Goal: Transaction & Acquisition: Purchase product/service

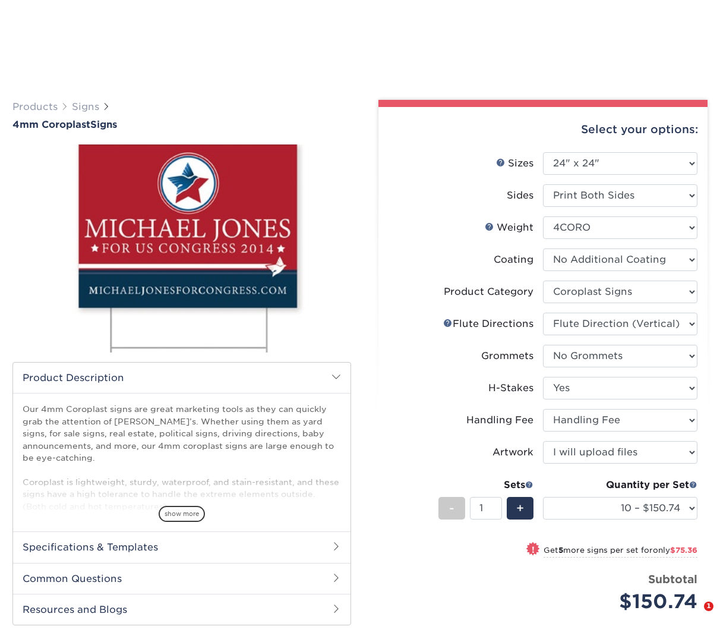
select select "24.00x24.00"
select select "b3582ed5-6912-492c-8440-2cc51afdb8e1"
select select "b9474d6d-25b7-40b8-b284-85b7690982f8"
select select "90d329df-db80-4206-b821-ff9d3f363977"
select select "8c85e97e-8b3a-46d2-b88d-acee5fa20222"
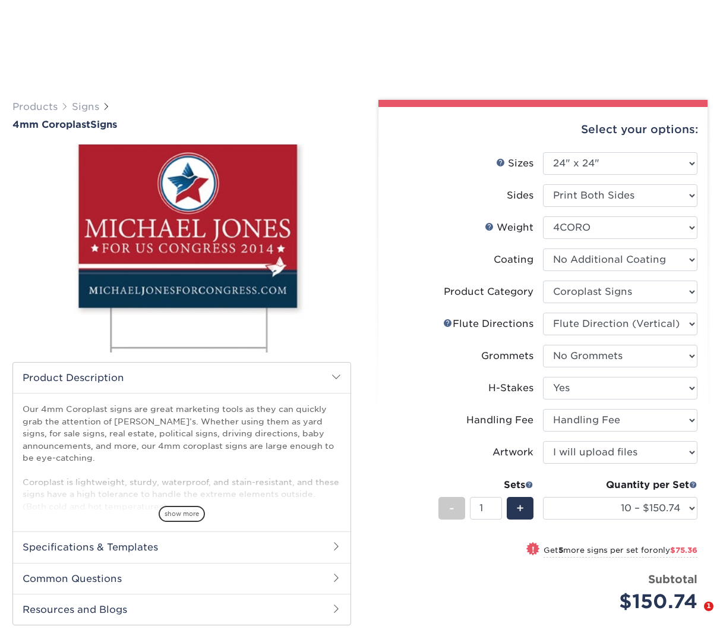
select select "ab74c079-444c-4260-ae6a-e09bdee8073c"
select select "upload"
select select "10 – $150.74"
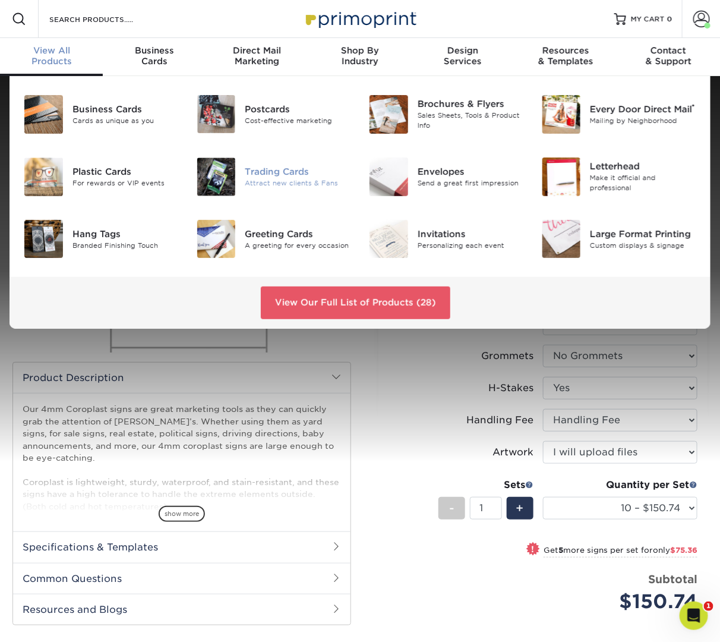
click at [273, 165] on div "Trading Cards" at bounding box center [298, 171] width 106 height 13
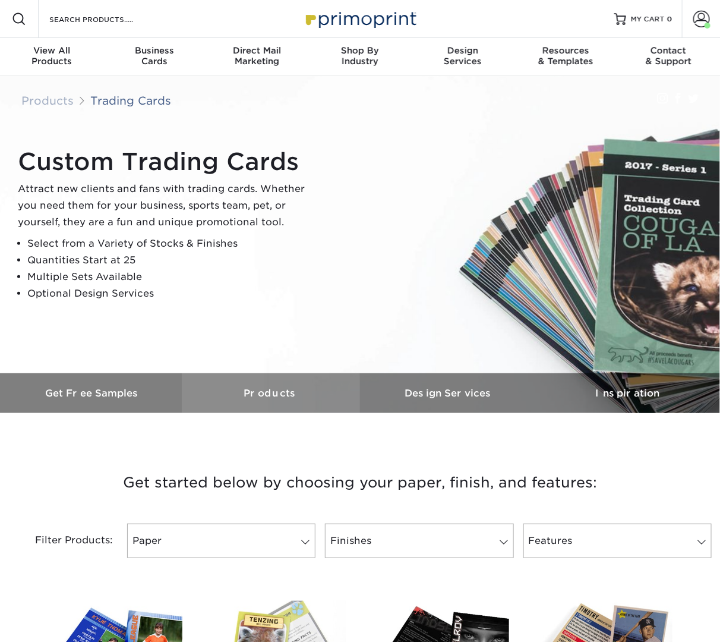
scroll to position [293, 0]
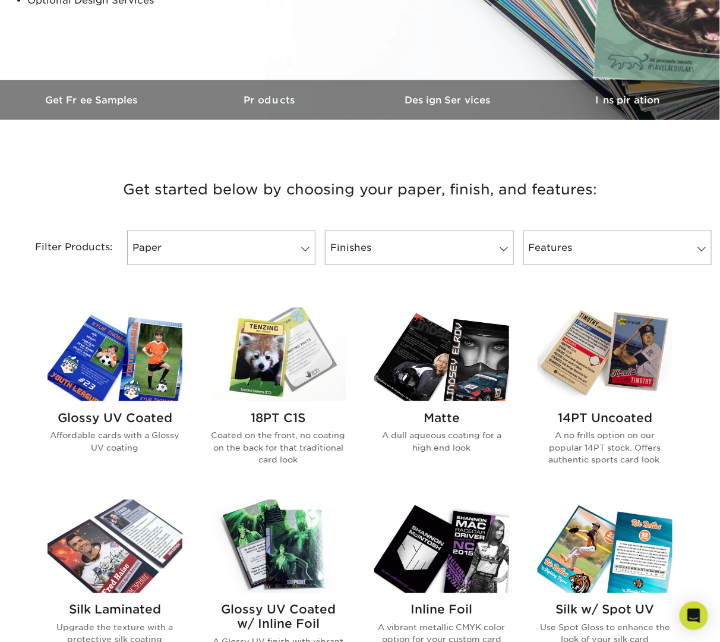
click at [437, 352] on img at bounding box center [441, 354] width 135 height 93
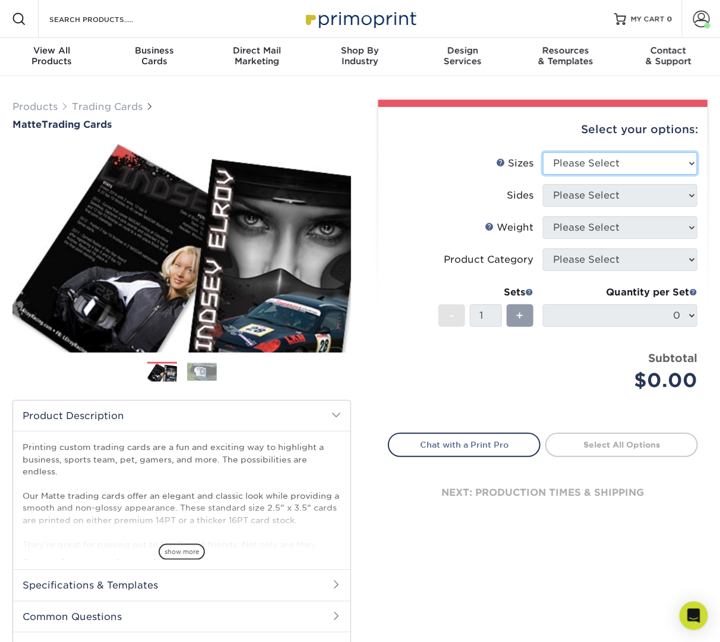
click at [616, 167] on select "Please Select 2.5" x 3.5"" at bounding box center [620, 163] width 155 height 23
select select "2.50x3.50"
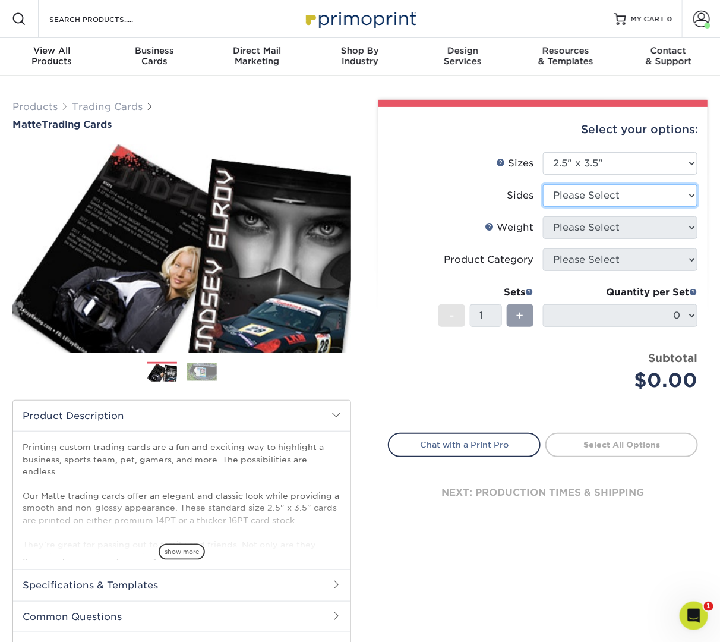
click at [615, 200] on select "Please Select Print Both Sides Print Front Only" at bounding box center [620, 195] width 155 height 23
select select "13abbda7-1d64-4f25-8bb2-c179b224825d"
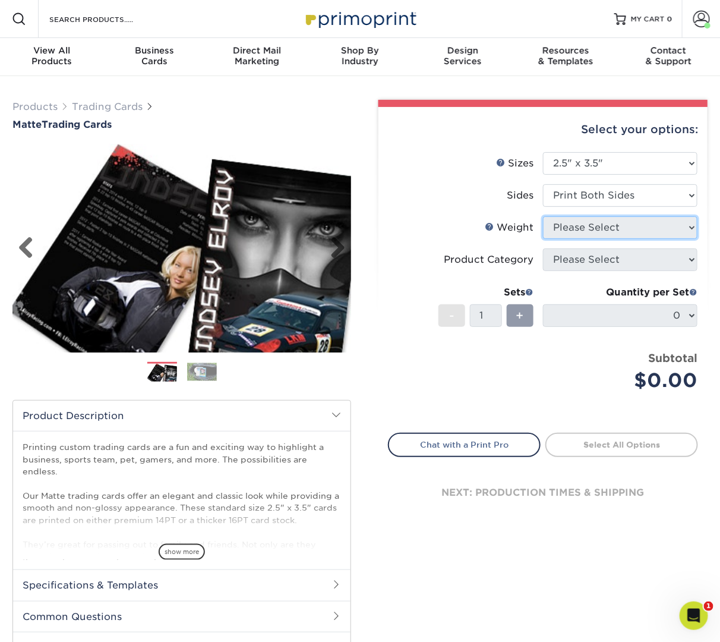
click at [603, 229] on select "Please Select" at bounding box center [620, 227] width 155 height 23
select select "16PT"
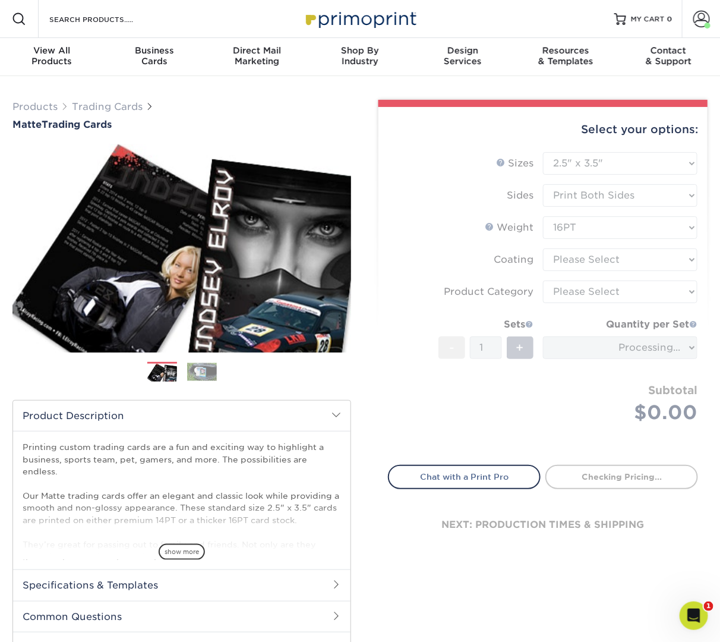
drag, startPoint x: 596, startPoint y: 258, endPoint x: 593, endPoint y: 273, distance: 15.0
click at [593, 273] on form "Sizes Help Sizes Please Select 2.5" x 3.5" Sides Please Select 16PT - 1" at bounding box center [543, 301] width 310 height 299
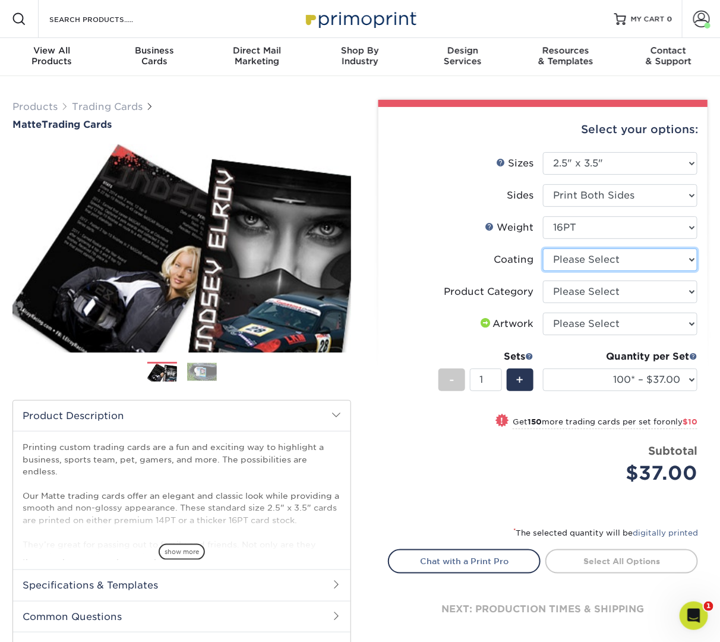
click at [628, 262] on select at bounding box center [620, 259] width 155 height 23
select select "121bb7b5-3b4d-429f-bd8d-bbf80e953313"
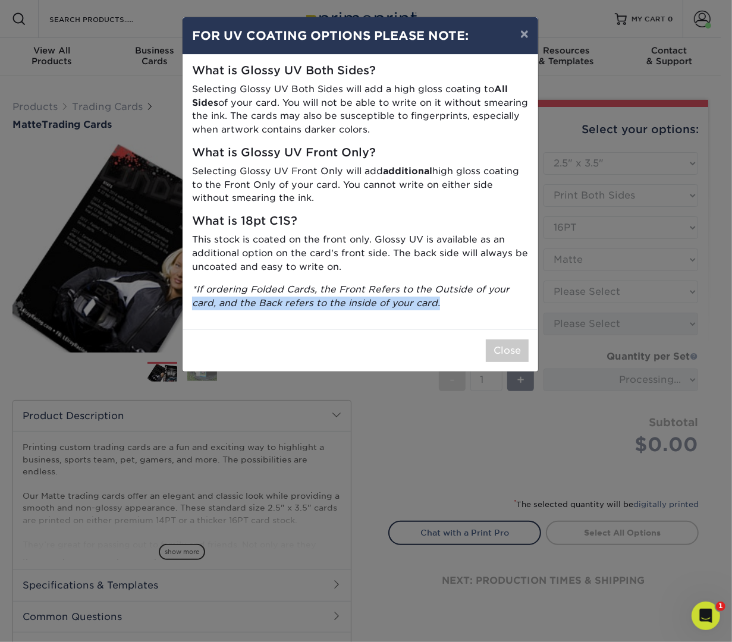
drag, startPoint x: 593, startPoint y: 292, endPoint x: 585, endPoint y: 306, distance: 15.7
click at [585, 306] on div "× FOR UV COATING OPTIONS PLEASE NOTE: What is Glossy UV Both Sides? Selecting G…" at bounding box center [366, 321] width 732 height 642
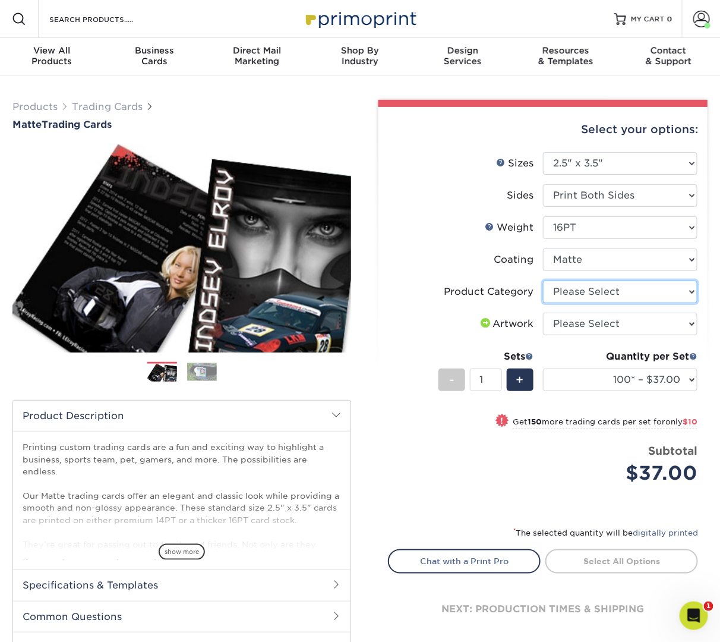
click at [585, 292] on select "Please Select Trading Cards" at bounding box center [620, 292] width 155 height 23
select select "c2f9bce9-36c2-409d-b101-c29d9d031e18"
click at [563, 327] on select "Please Select I will upload files I need a design - $100" at bounding box center [620, 324] width 155 height 23
select select "upload"
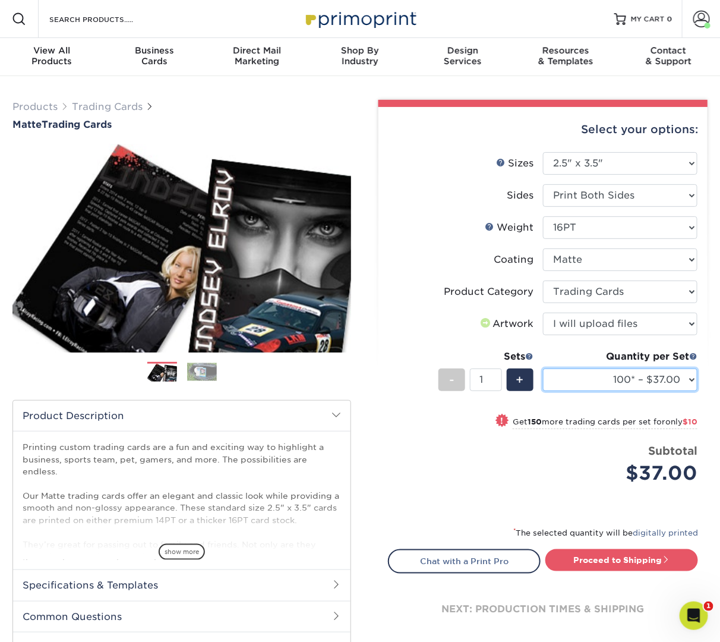
click at [566, 381] on select "100* – $37.00 250* – $47.00 500* – $58.00 1000 – $71.00 2500 – $141.00 5000 – $…" at bounding box center [620, 380] width 155 height 23
select select "1000 – $71.00"
